Goal: Task Accomplishment & Management: Manage account settings

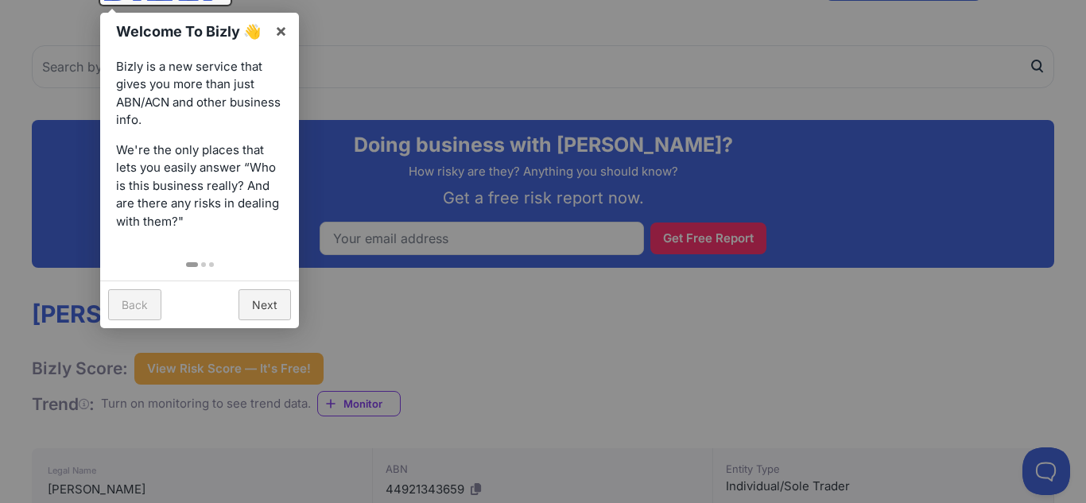
scroll to position [115, 0]
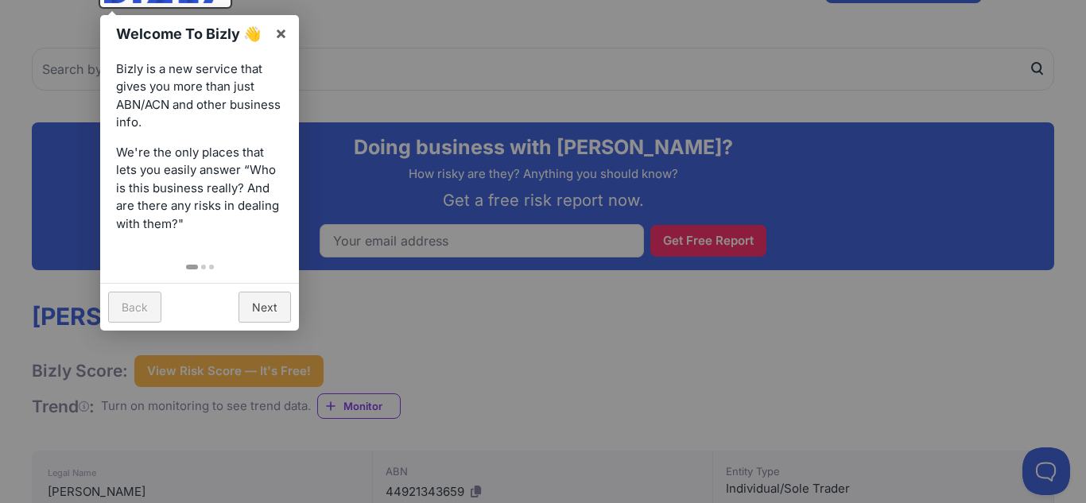
click at [280, 313] on link "Next" at bounding box center [265, 307] width 52 height 31
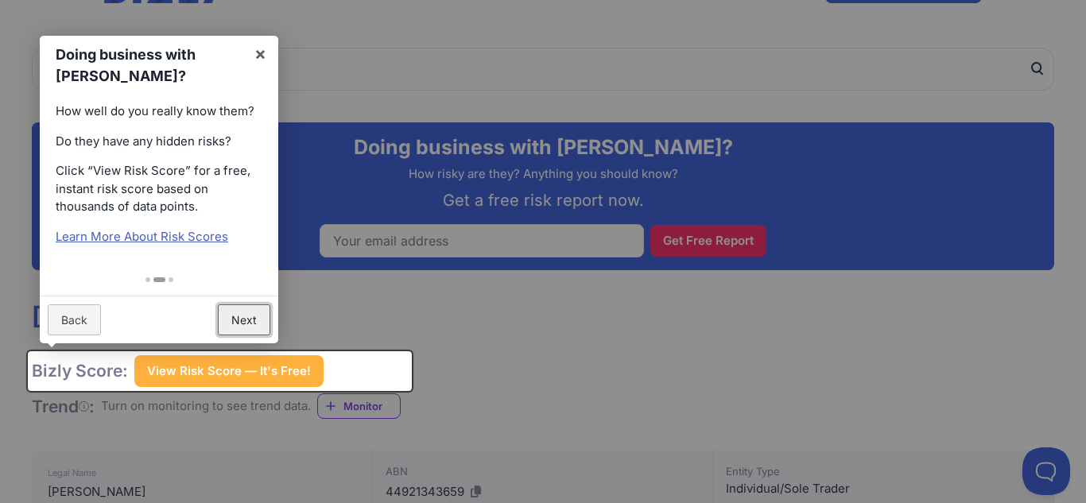
click at [262, 318] on link "Next" at bounding box center [244, 320] width 52 height 31
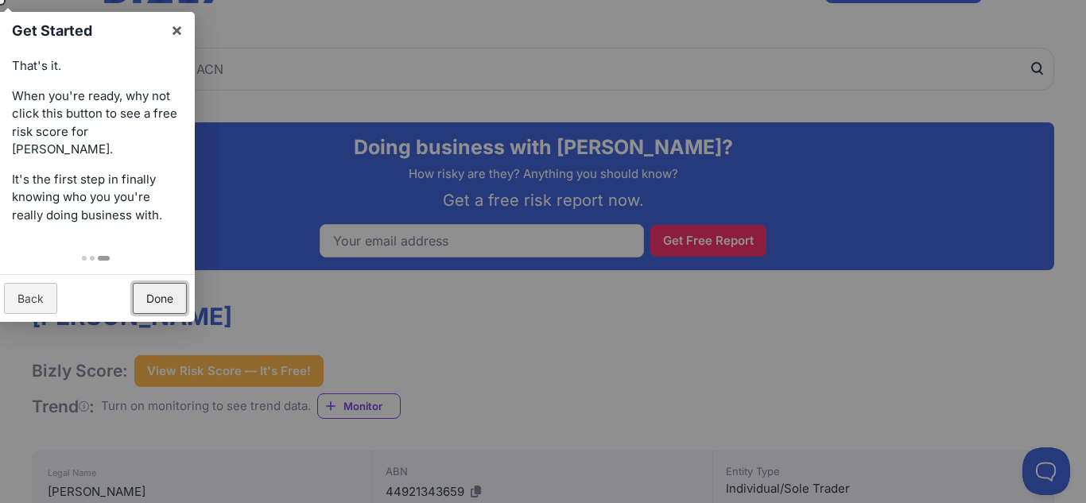
click at [179, 297] on link "Done" at bounding box center [160, 298] width 54 height 31
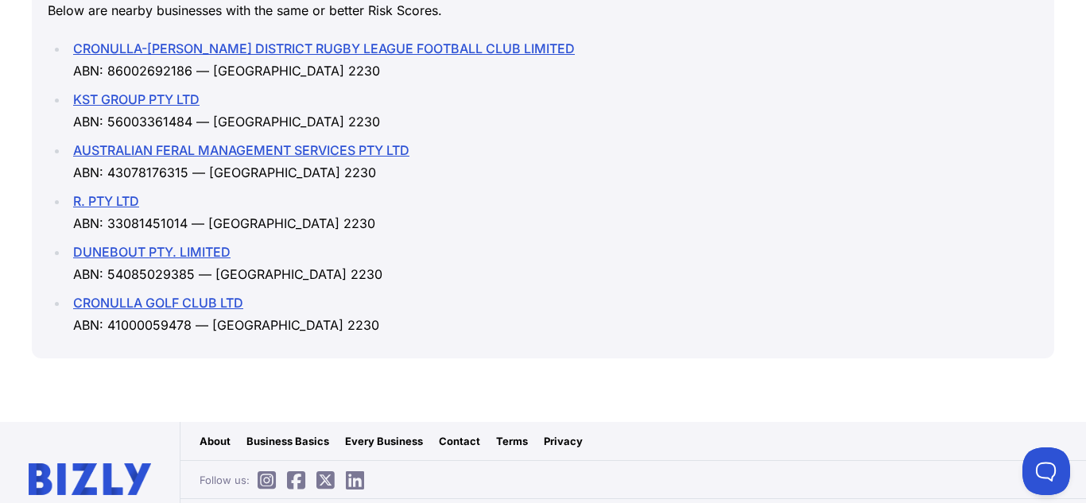
scroll to position [2172, 0]
click at [165, 243] on link "DUNEBOUT PTY. LIMITED" at bounding box center [151, 251] width 157 height 16
click at [113, 294] on link "CRONULLA GOLF CLUB LTD" at bounding box center [158, 302] width 170 height 16
click at [115, 142] on link "AUSTRALIAN FERAL MANAGEMENT SERVICES PTY LTD" at bounding box center [241, 150] width 336 height 16
click at [176, 91] on link "KST GROUP PTY LTD" at bounding box center [136, 99] width 126 height 16
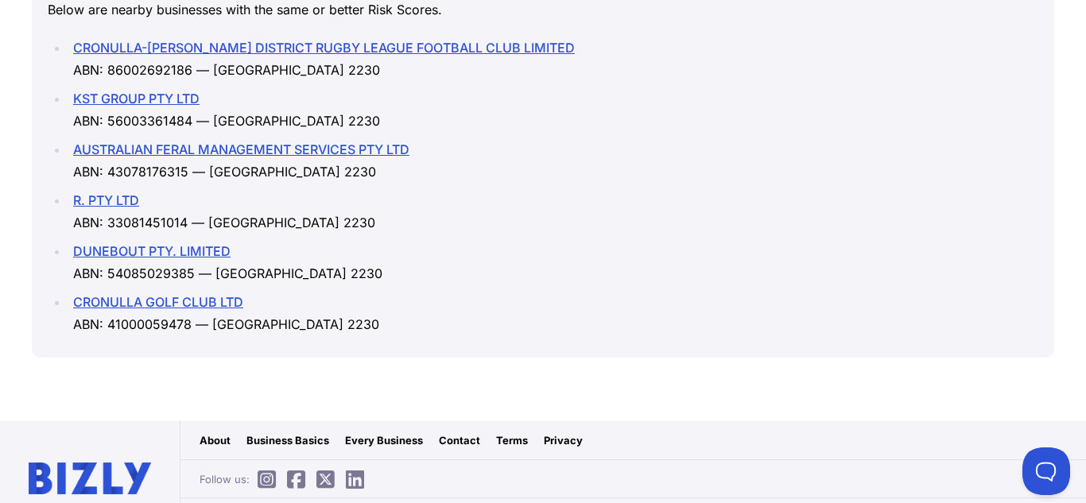
click at [170, 37] on li "CRONULLA-SUTHERLAND DISTRICT RUGBY LEAGUE FOOTBALL CLUB LIMITED ABN: 8600269218…" at bounding box center [553, 59] width 970 height 45
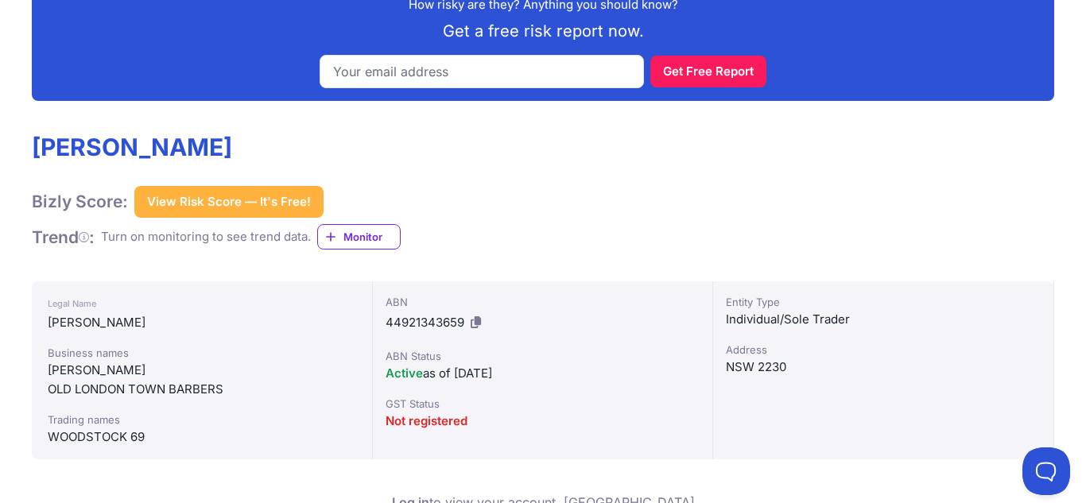
scroll to position [282, 0]
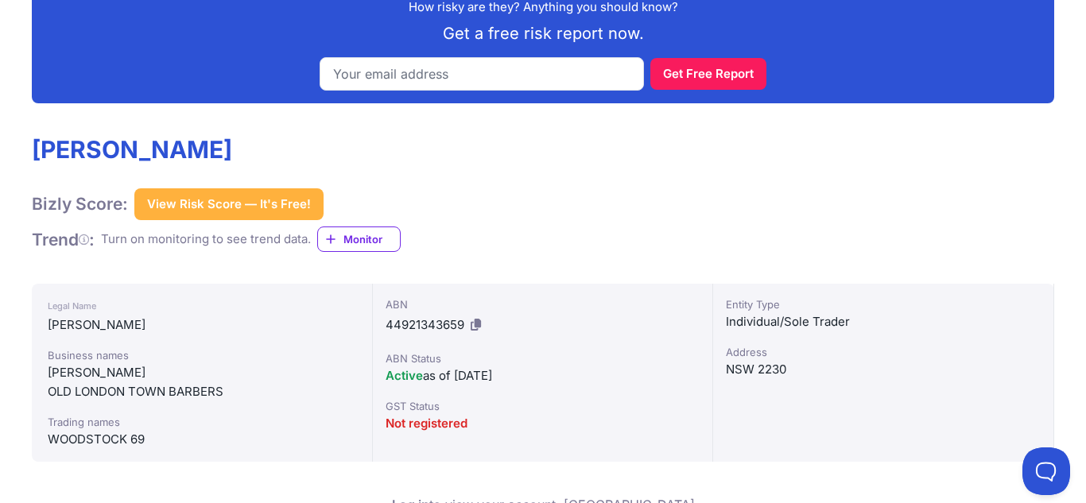
click at [261, 201] on button "View Risk Score — It's Free!" at bounding box center [228, 204] width 189 height 32
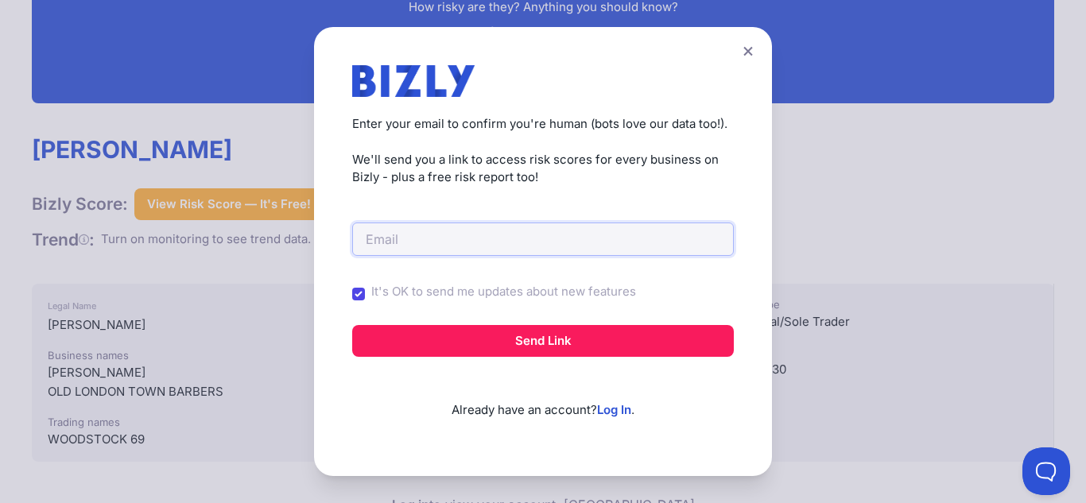
click at [464, 238] on input "email" at bounding box center [543, 239] width 382 height 33
type input "s"
type input "d"
type input "seftlaki"
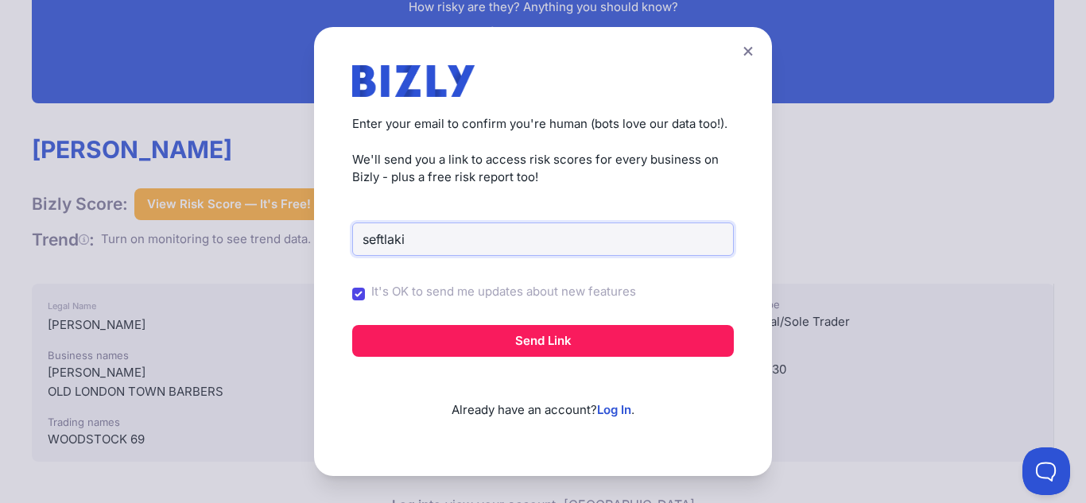
click at [526, 223] on input "seftlaki" at bounding box center [543, 239] width 382 height 33
click at [364, 293] on input "It's OK to send me updates about new features" at bounding box center [358, 294] width 13 height 13
checkbox input "false"
click at [493, 227] on input "seftlaki" at bounding box center [543, 239] width 382 height 33
type input "s"
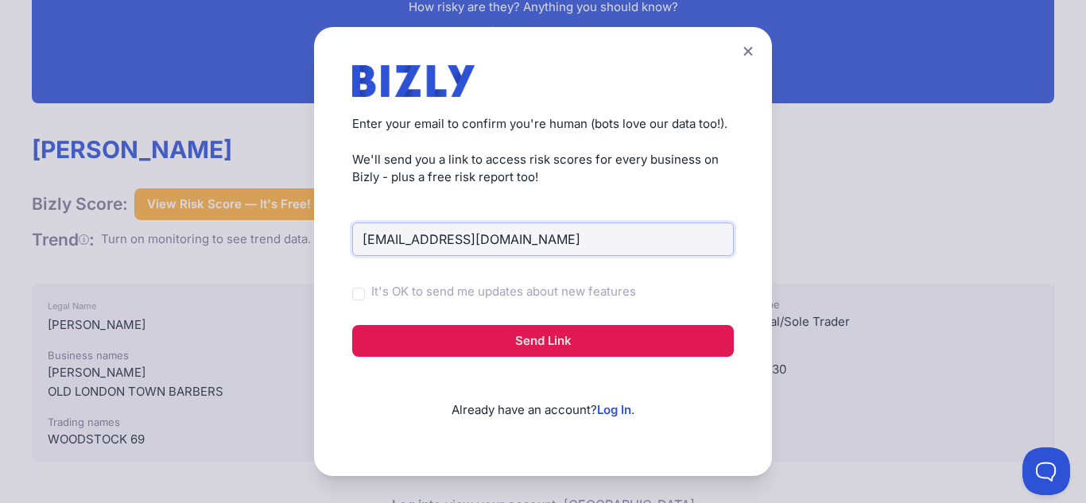
type input "aboutskinglow@gmail.com"
click at [561, 347] on button "Send Link" at bounding box center [543, 341] width 382 height 32
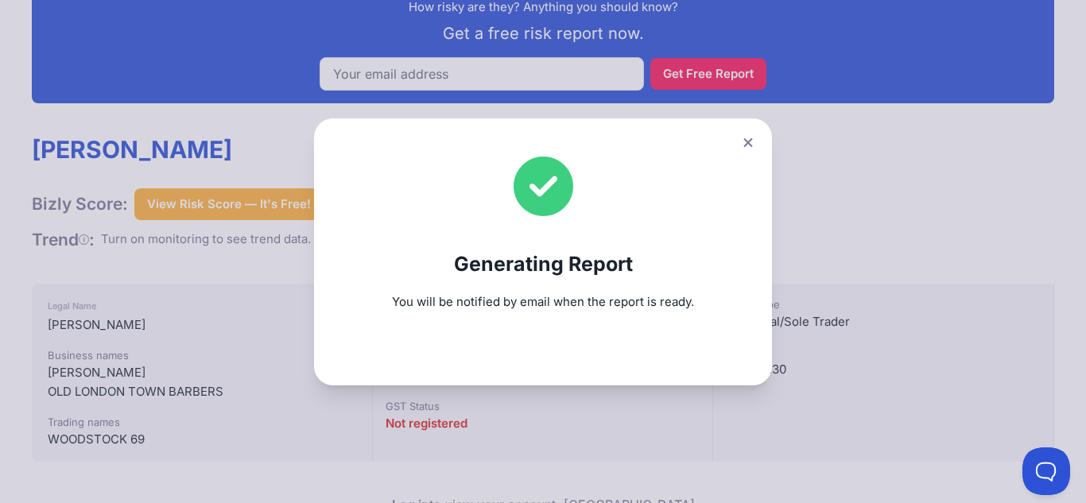
click at [748, 144] on icon at bounding box center [749, 143] width 10 height 10
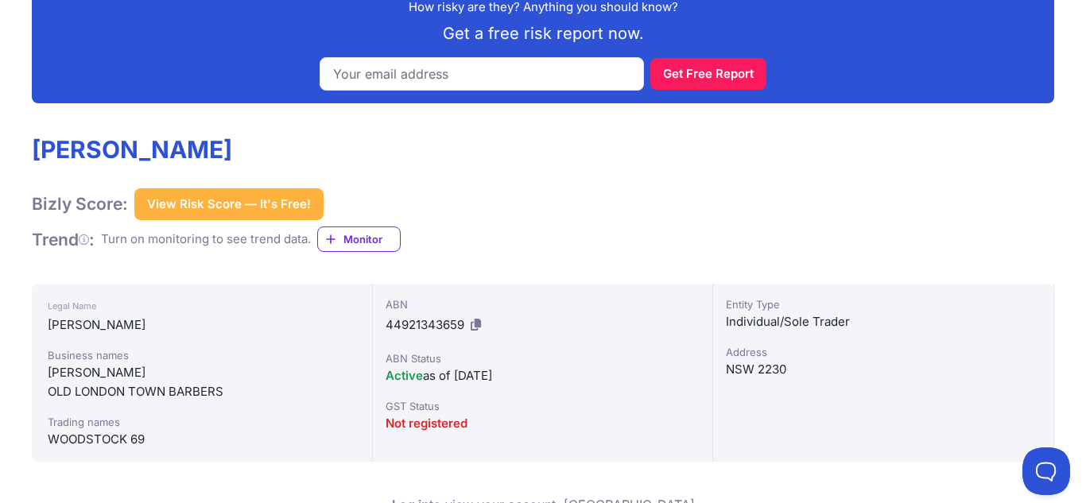
click at [259, 209] on button "View Risk Score — It's Free!" at bounding box center [228, 204] width 189 height 32
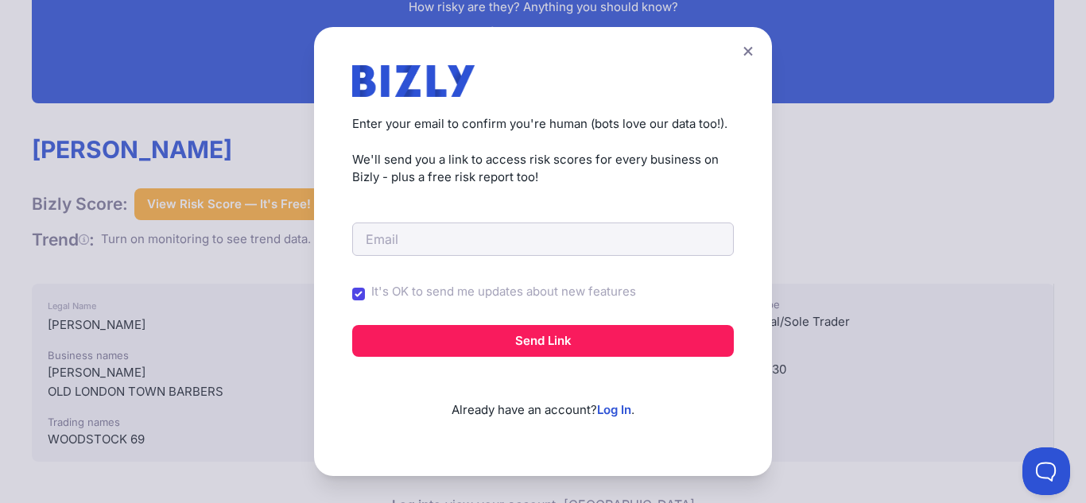
click at [746, 49] on icon at bounding box center [748, 51] width 9 height 9
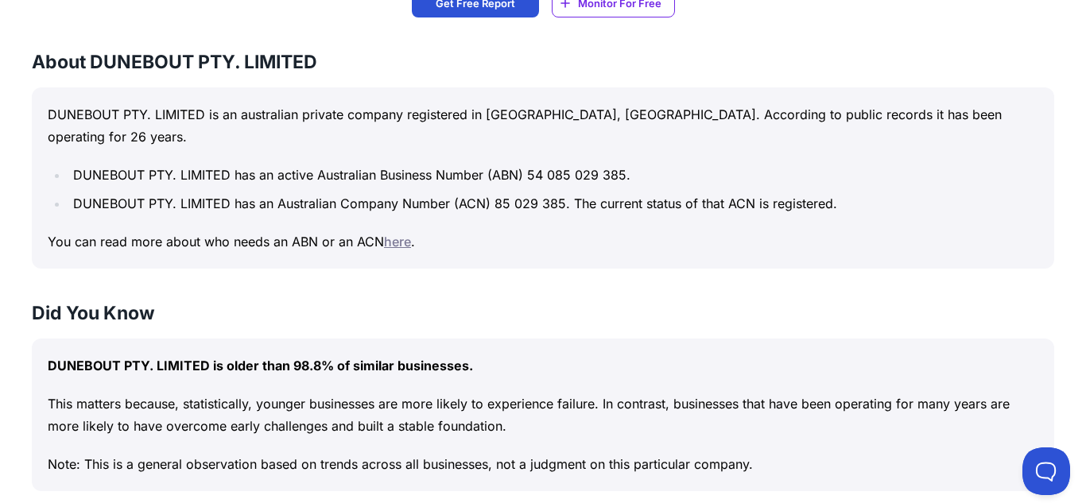
scroll to position [831, 0]
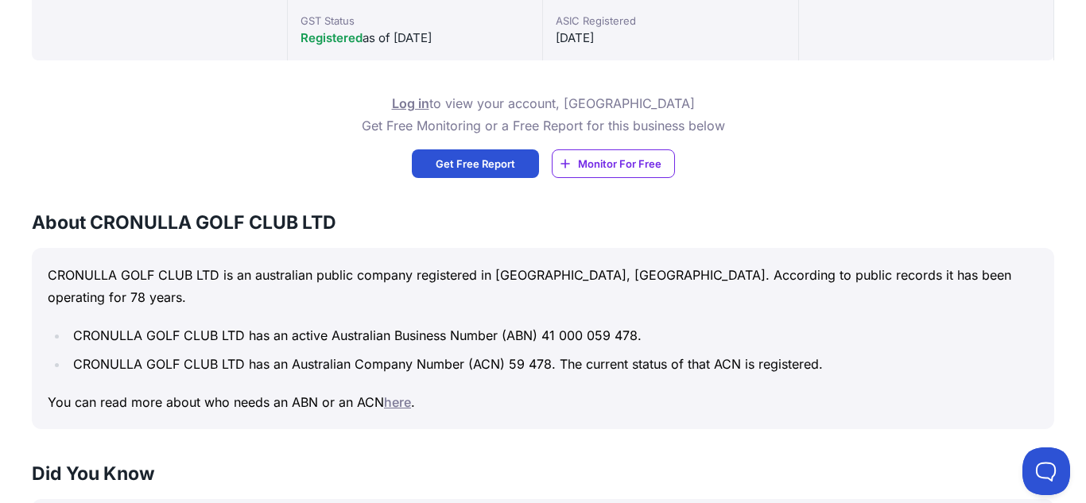
scroll to position [670, 0]
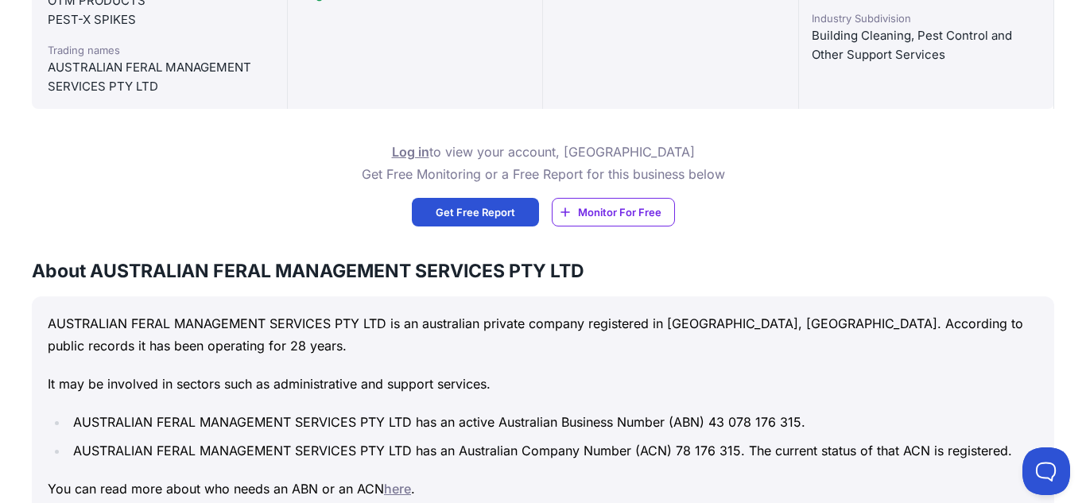
scroll to position [719, 0]
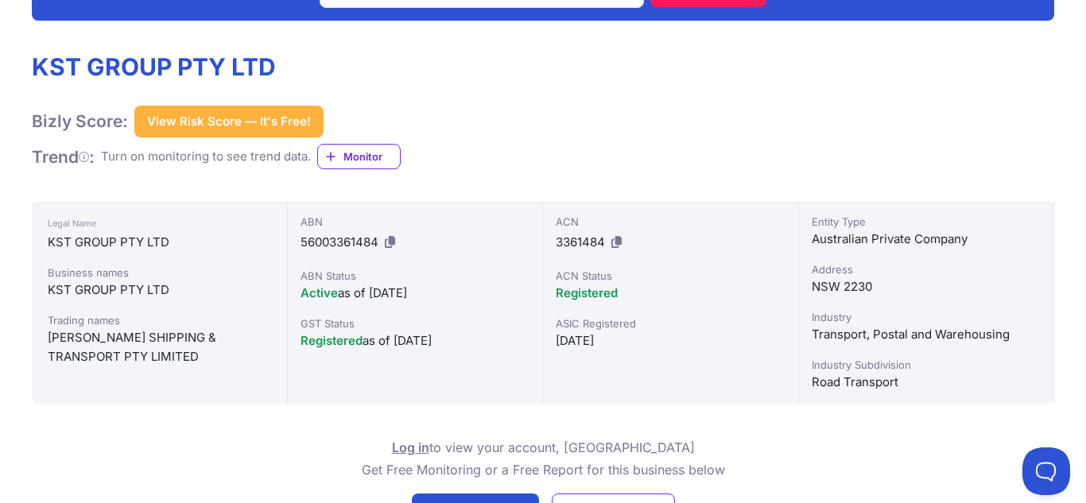
scroll to position [365, 0]
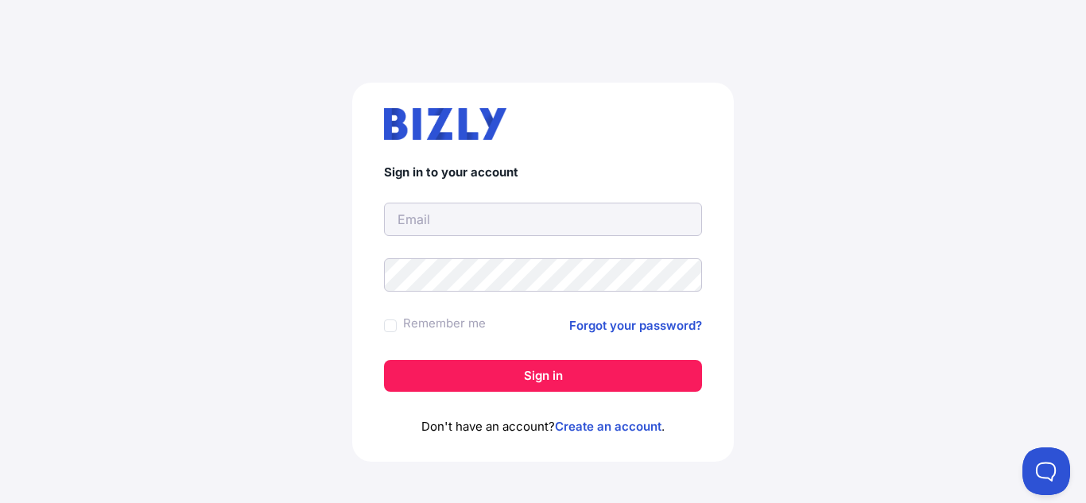
click at [642, 227] on input "text" at bounding box center [543, 219] width 318 height 33
type input "[EMAIL_ADDRESS][DOMAIN_NAME]"
click at [384, 360] on button "Sign in" at bounding box center [543, 376] width 318 height 32
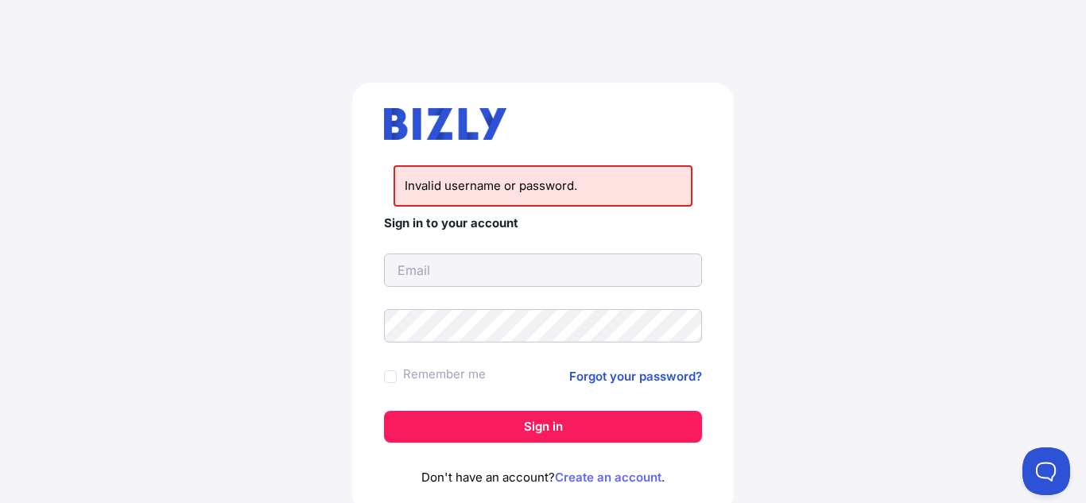
click at [595, 476] on link "Create an account" at bounding box center [608, 477] width 107 height 15
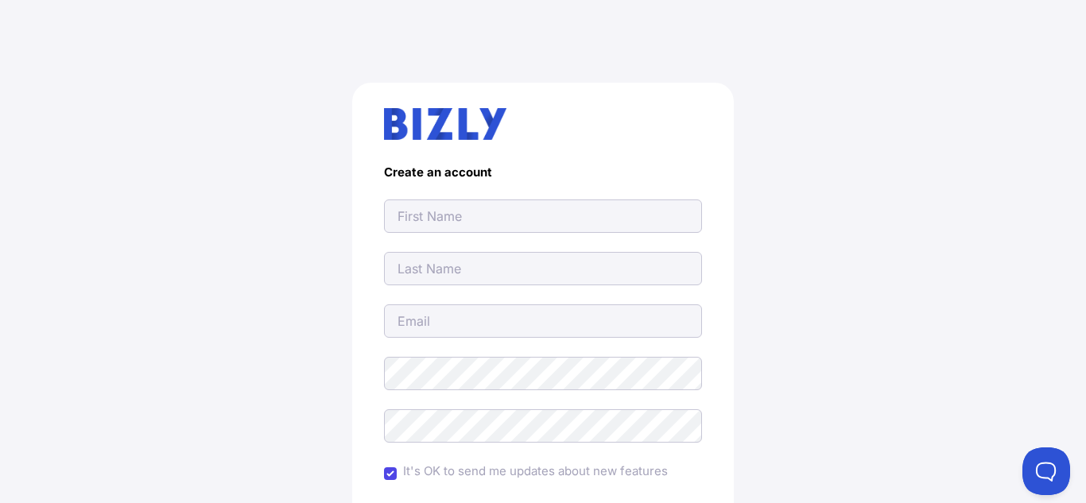
click at [512, 225] on input "text" at bounding box center [543, 216] width 318 height 33
type input "c"
type input "[PERSON_NAME]"
click at [435, 275] on input "text" at bounding box center [543, 268] width 318 height 33
type input "petkovska"
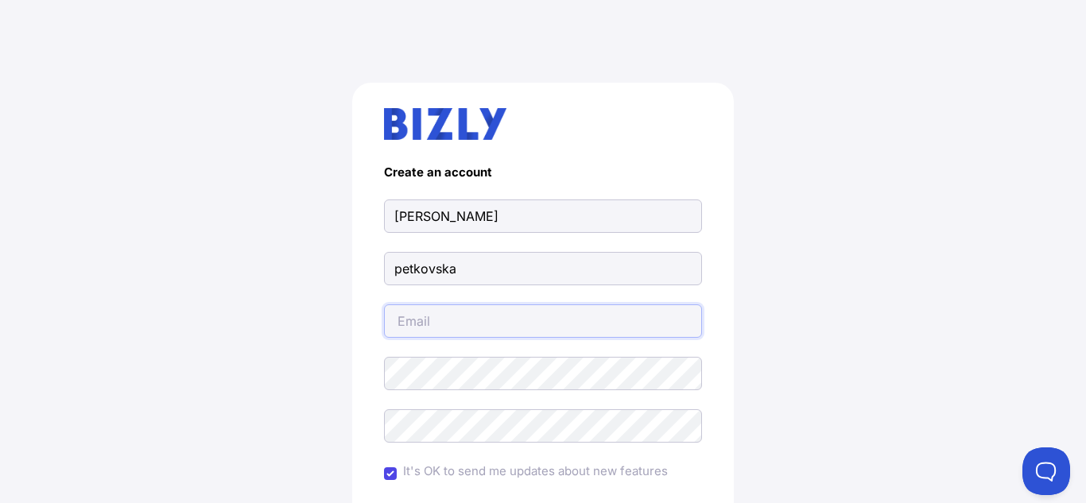
click at [470, 319] on input "email" at bounding box center [543, 321] width 318 height 33
type input "[EMAIL_ADDRESS][DOMAIN_NAME]"
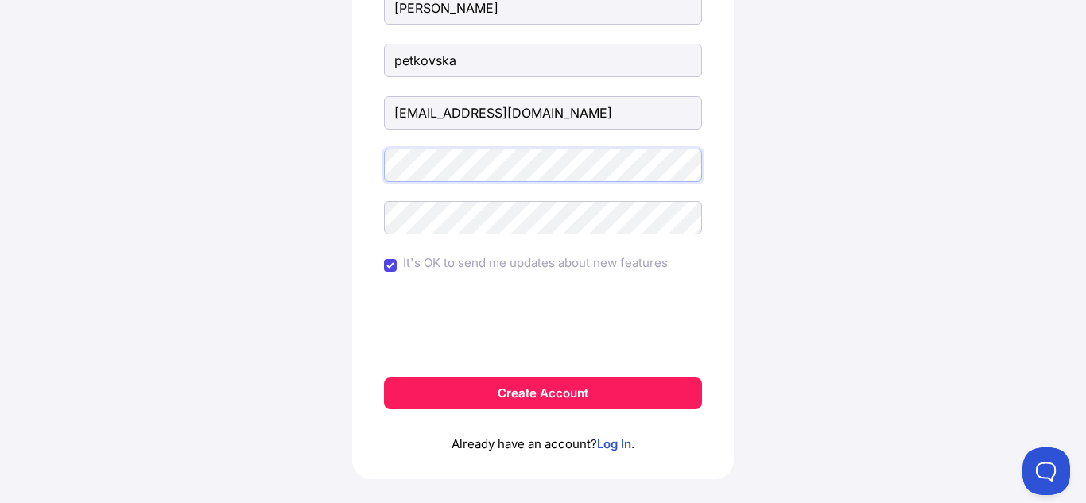
scroll to position [230, 0]
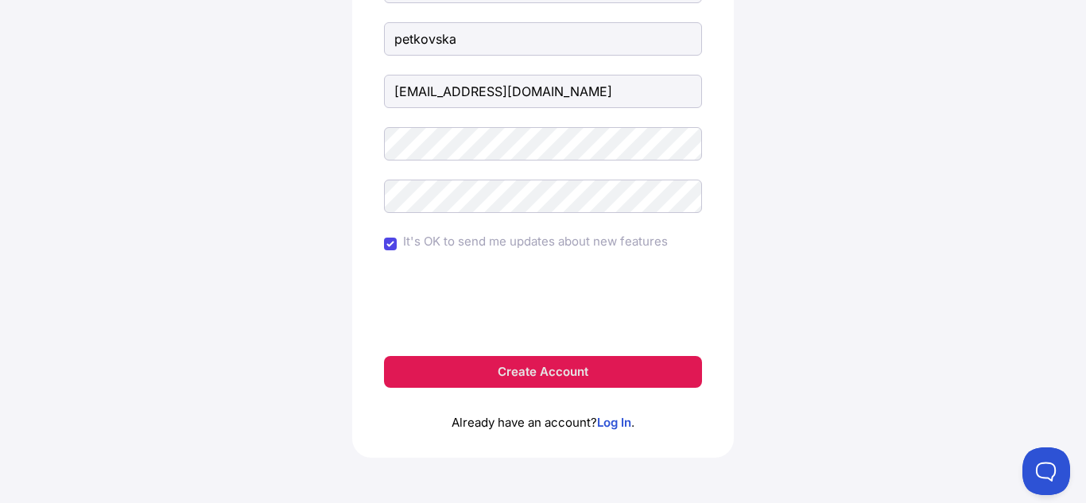
click at [492, 378] on button "Create Account" at bounding box center [543, 372] width 318 height 32
click at [589, 362] on button "Create Account" at bounding box center [543, 372] width 318 height 32
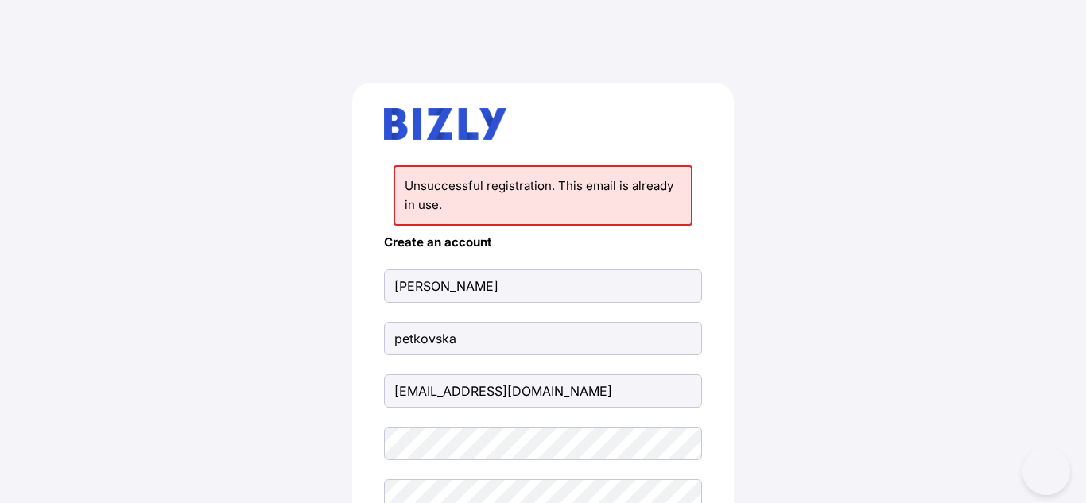
click at [589, 362] on form "Create an account christina petkovska aboutskinglow@gmail.com It's OK to send m…" at bounding box center [543, 461] width 318 height 453
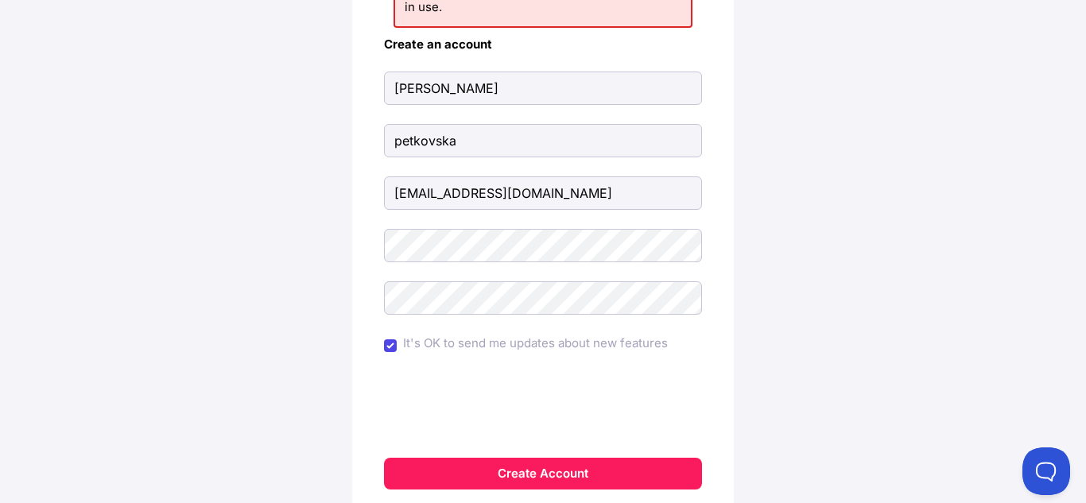
scroll to position [305, 0]
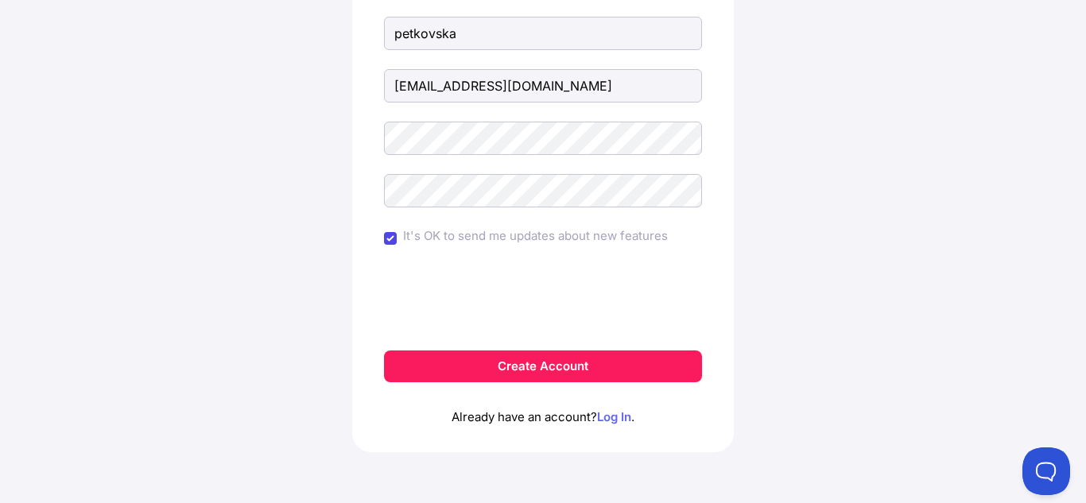
click at [614, 418] on link "Log In" at bounding box center [614, 417] width 34 height 15
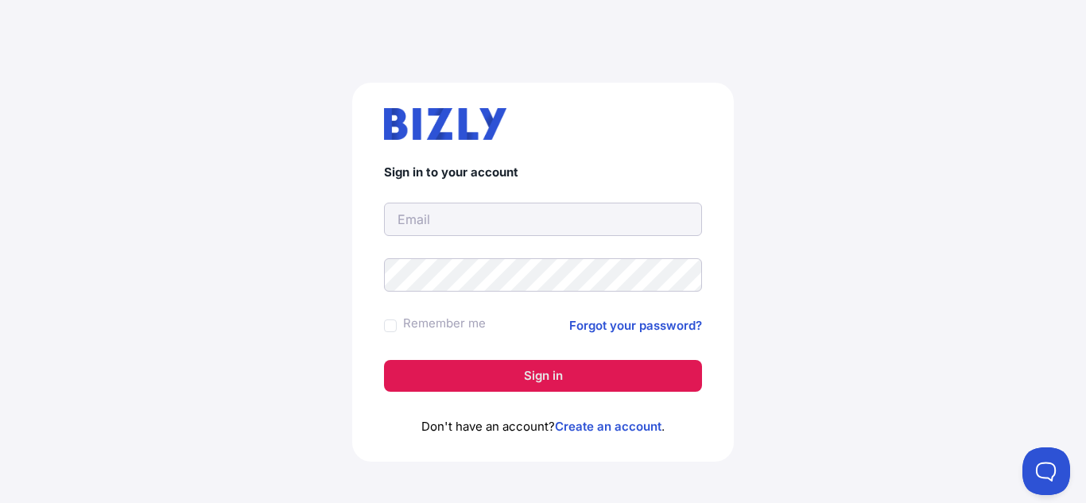
type input "[EMAIL_ADDRESS][DOMAIN_NAME]"
click at [545, 376] on button "Sign in" at bounding box center [543, 376] width 318 height 32
type input "[EMAIL_ADDRESS][DOMAIN_NAME]"
click at [571, 388] on button "Sign in" at bounding box center [543, 376] width 318 height 32
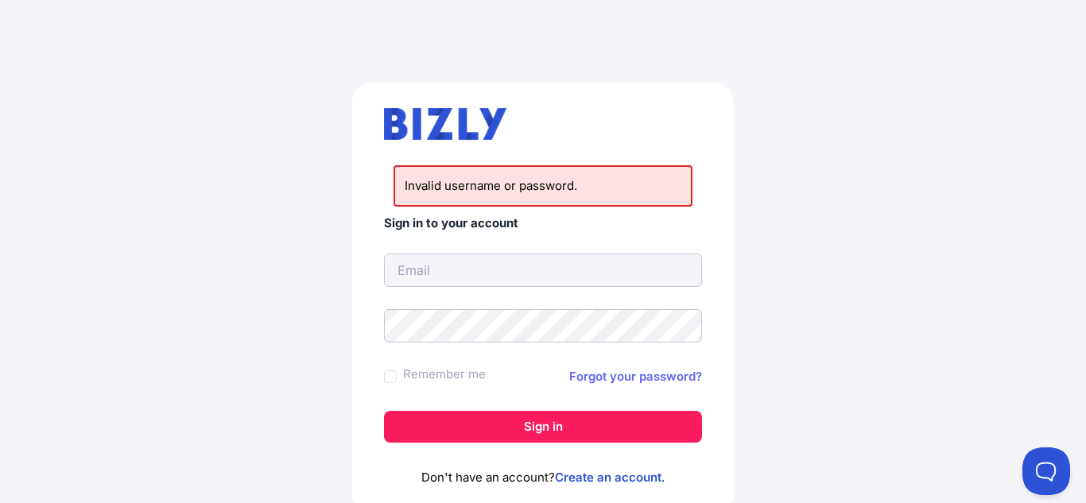
type input "aboutskinglow@gmail.com"
click at [627, 383] on link "Forgot your password?" at bounding box center [635, 376] width 133 height 19
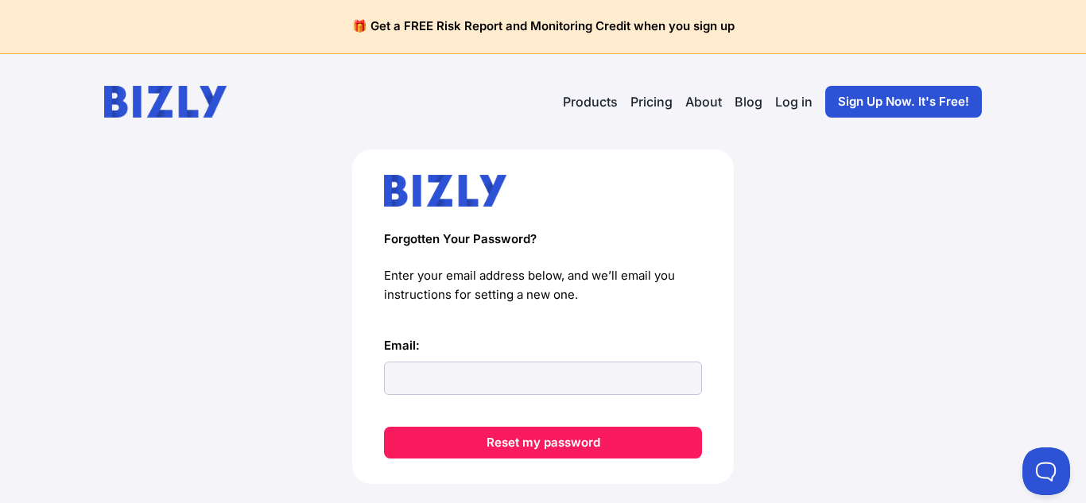
click at [617, 394] on form "Email: Reset my password" at bounding box center [543, 397] width 318 height 122
click at [587, 383] on input "Email:" at bounding box center [543, 378] width 318 height 33
type input "[EMAIL_ADDRESS][DOMAIN_NAME]"
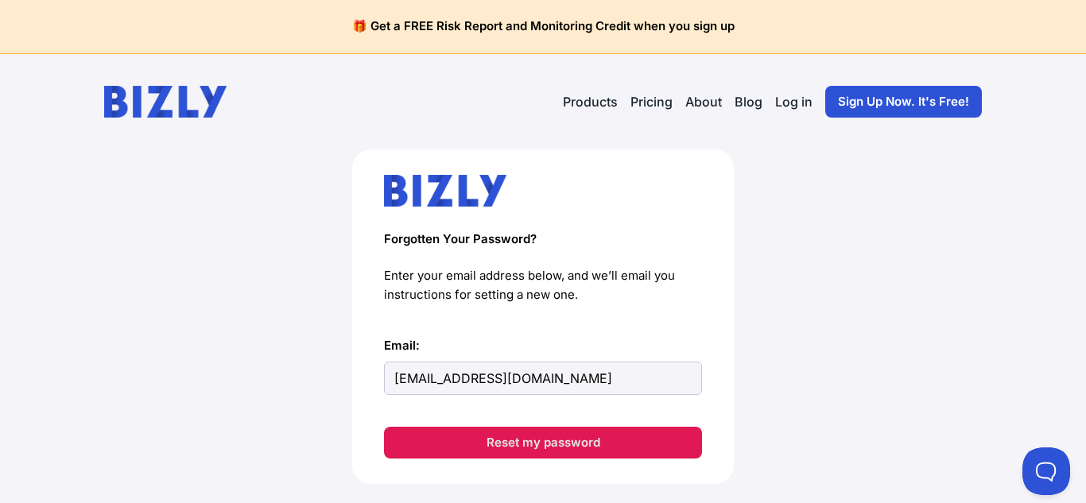
click at [571, 444] on button "Reset my password" at bounding box center [543, 443] width 318 height 32
